Goal: Find specific fact

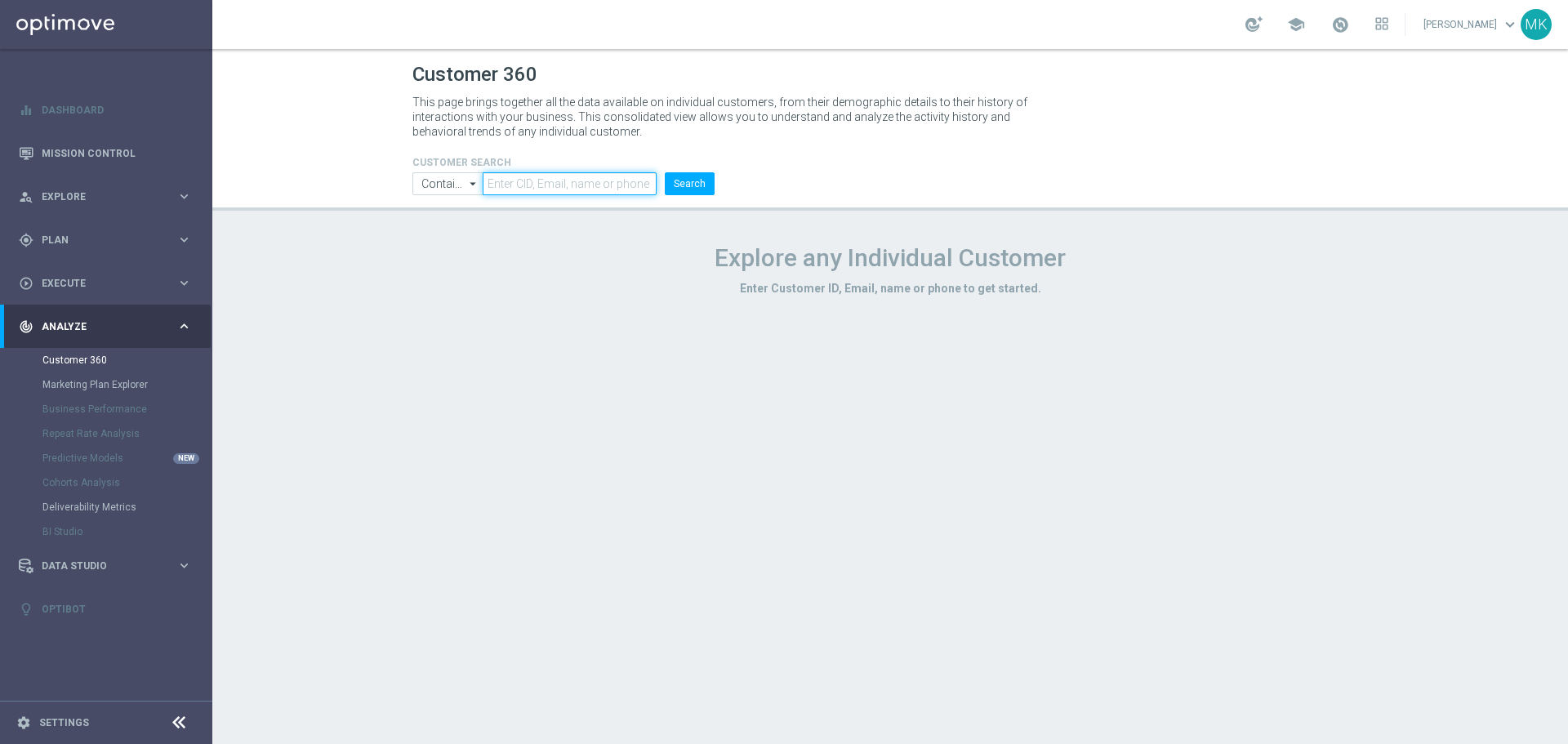
click at [607, 172] on input "text" at bounding box center [569, 184] width 174 height 23
paste input "2517834"
type input "2517834"
click at [728, 180] on div "CUSTOMER SEARCH Contains Contains arrow_drop_down Show Selected 0 of NaN Contai…" at bounding box center [890, 169] width 980 height 52
click at [711, 187] on button "Search" at bounding box center [689, 184] width 50 height 23
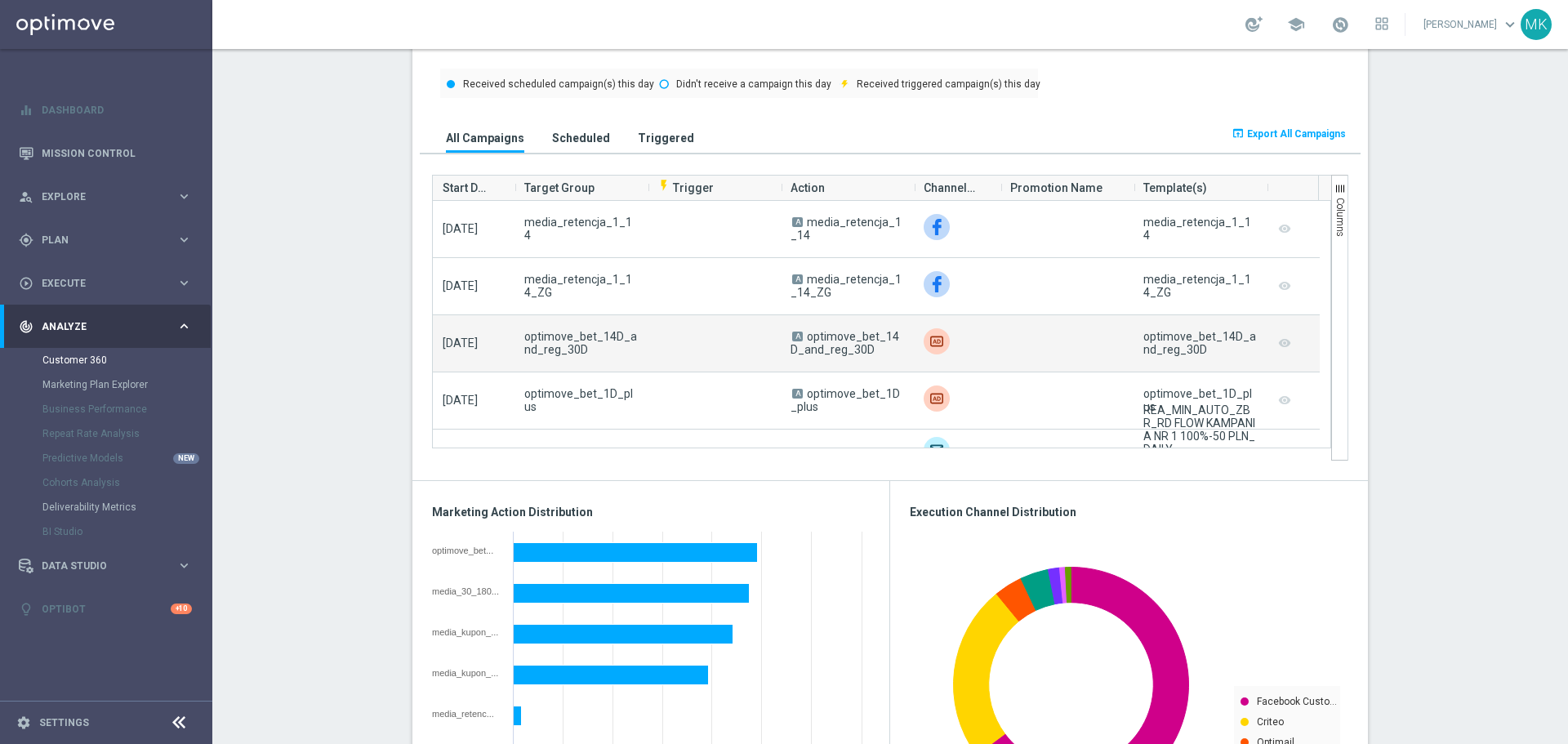
scroll to position [163, 0]
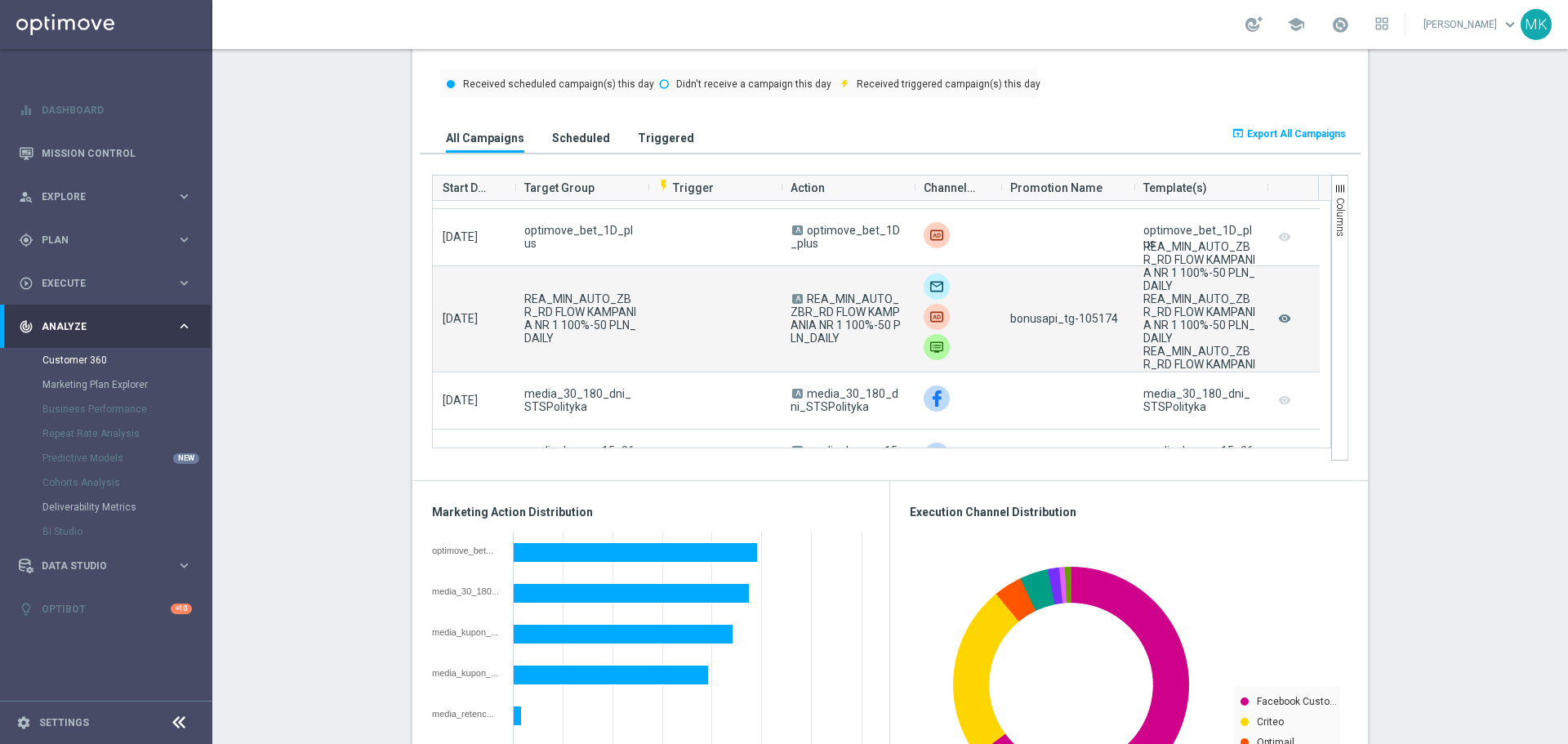
click at [1100, 320] on span "bonusapi_tg-105174" at bounding box center [1064, 319] width 108 height 13
copy span "105174"
click at [1099, 332] on div "bonusapi_tg-105174" at bounding box center [1067, 319] width 133 height 105
click at [1098, 311] on div "bonusapi_tg-105174" at bounding box center [1067, 319] width 133 height 105
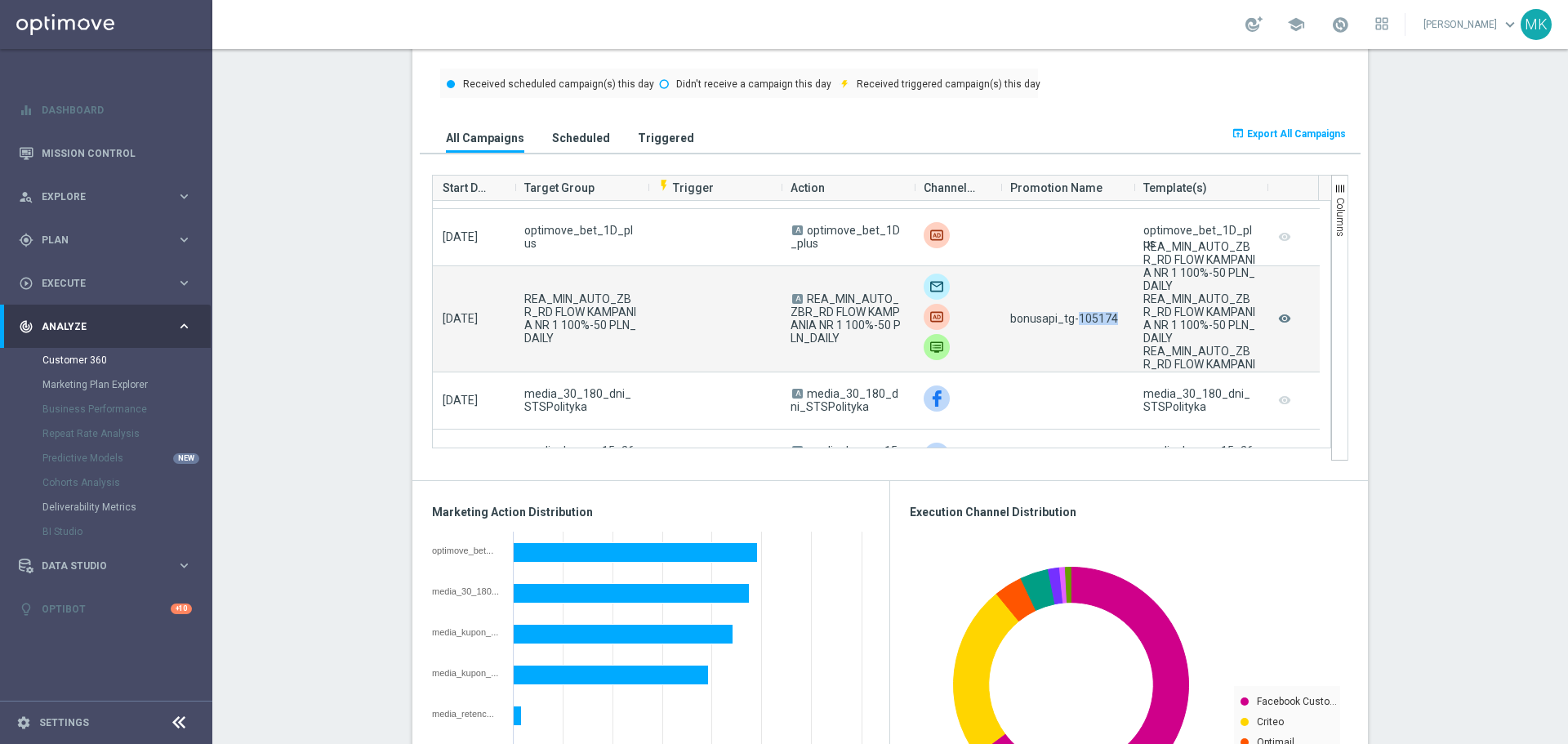
click at [1098, 311] on div "bonusapi_tg-105174" at bounding box center [1067, 319] width 133 height 105
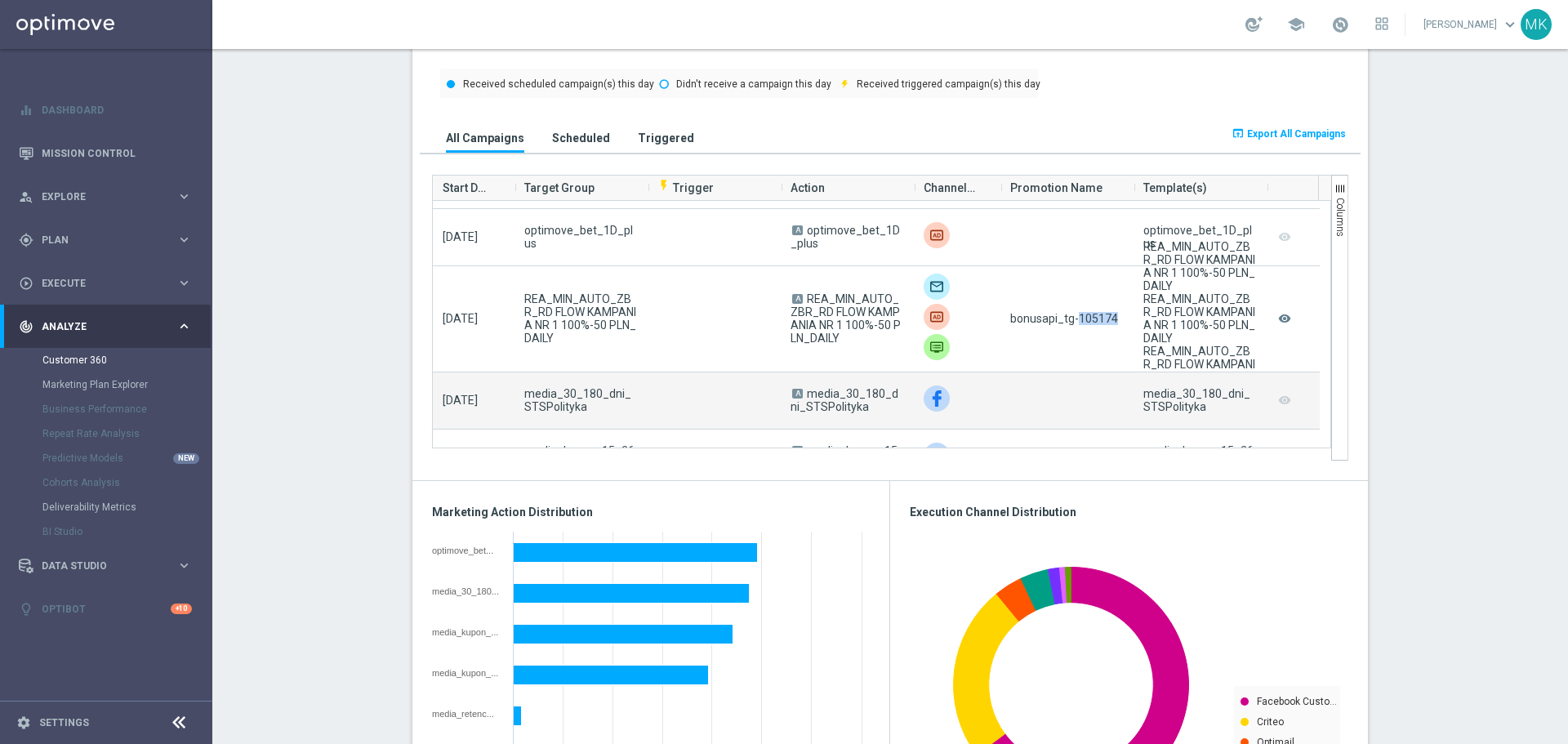
copy span "105174"
